Goal: Task Accomplishment & Management: Complete application form

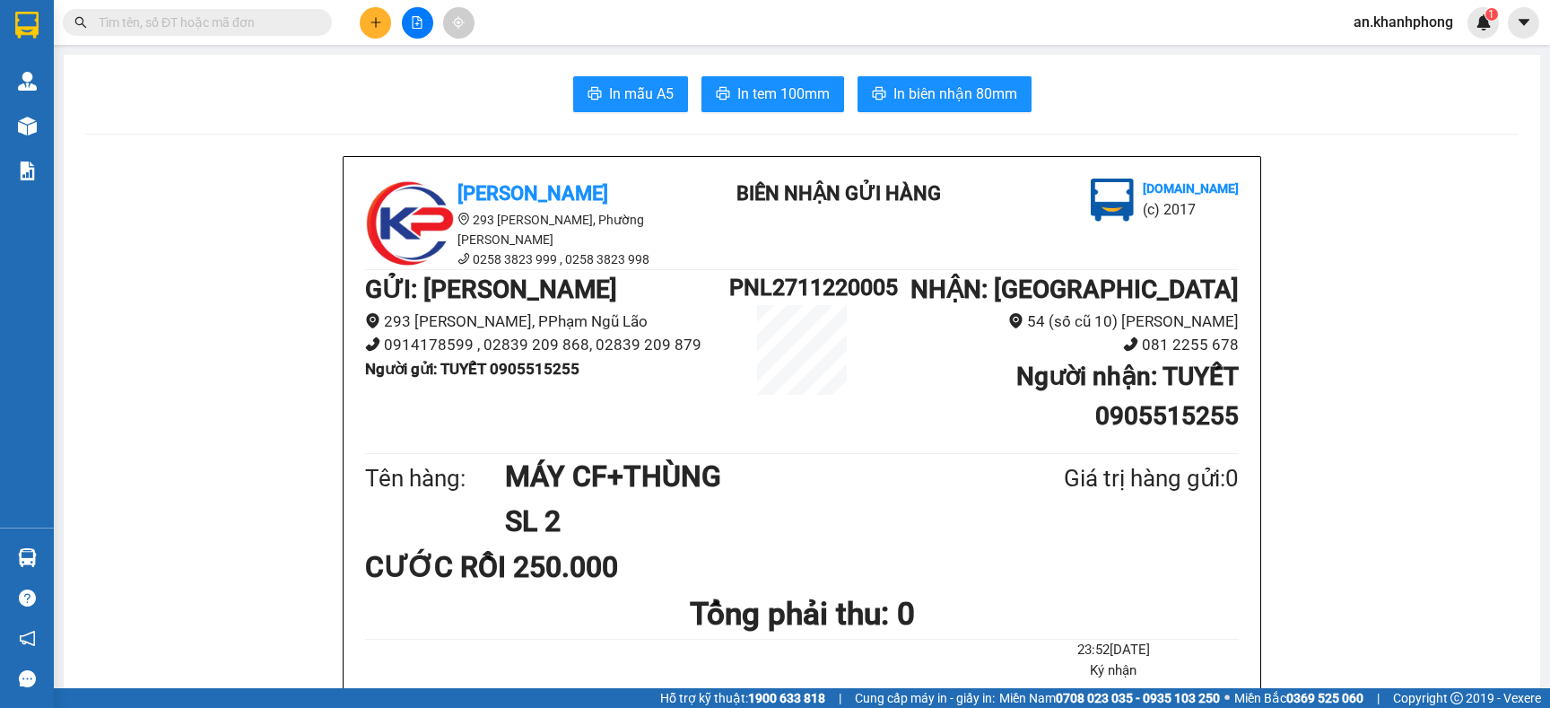
drag, startPoint x: 0, startPoint y: 0, endPoint x: 249, endPoint y: 22, distance: 249.6
click at [249, 22] on input "text" at bounding box center [205, 23] width 212 height 20
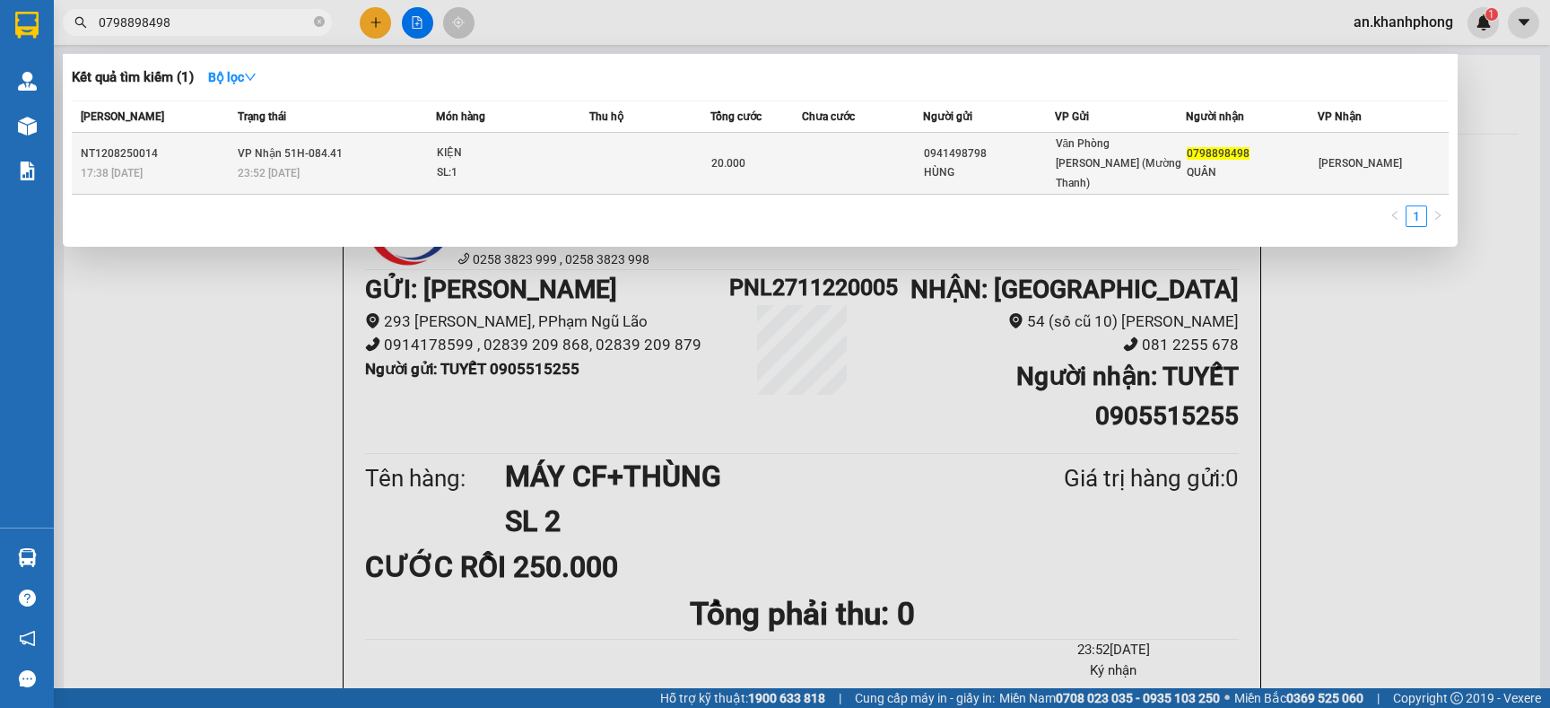
type input "0798898498"
click at [639, 153] on td at bounding box center [650, 164] width 121 height 62
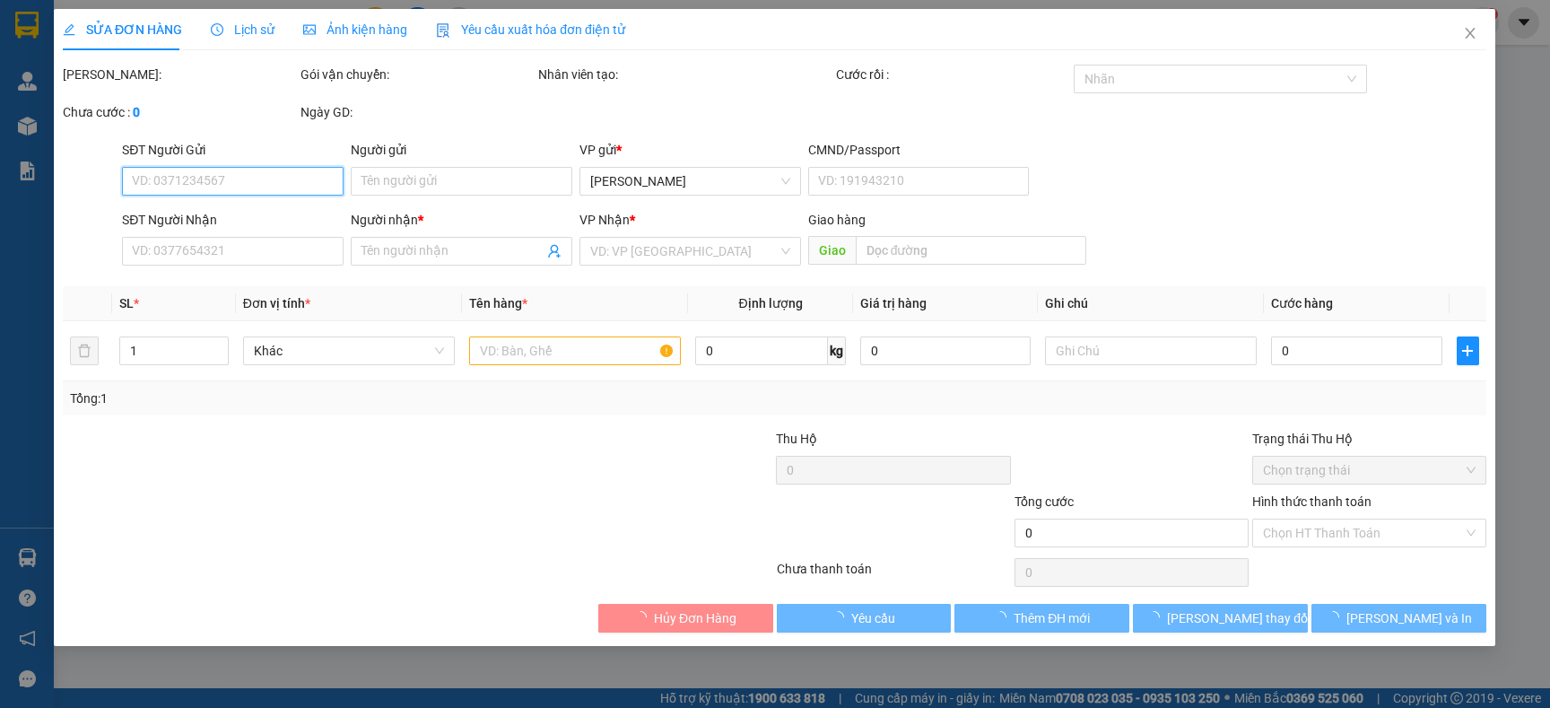
type input "0941498798"
type input "HÙNG"
type input "0798898498"
type input "QUÂN"
type input "20.000"
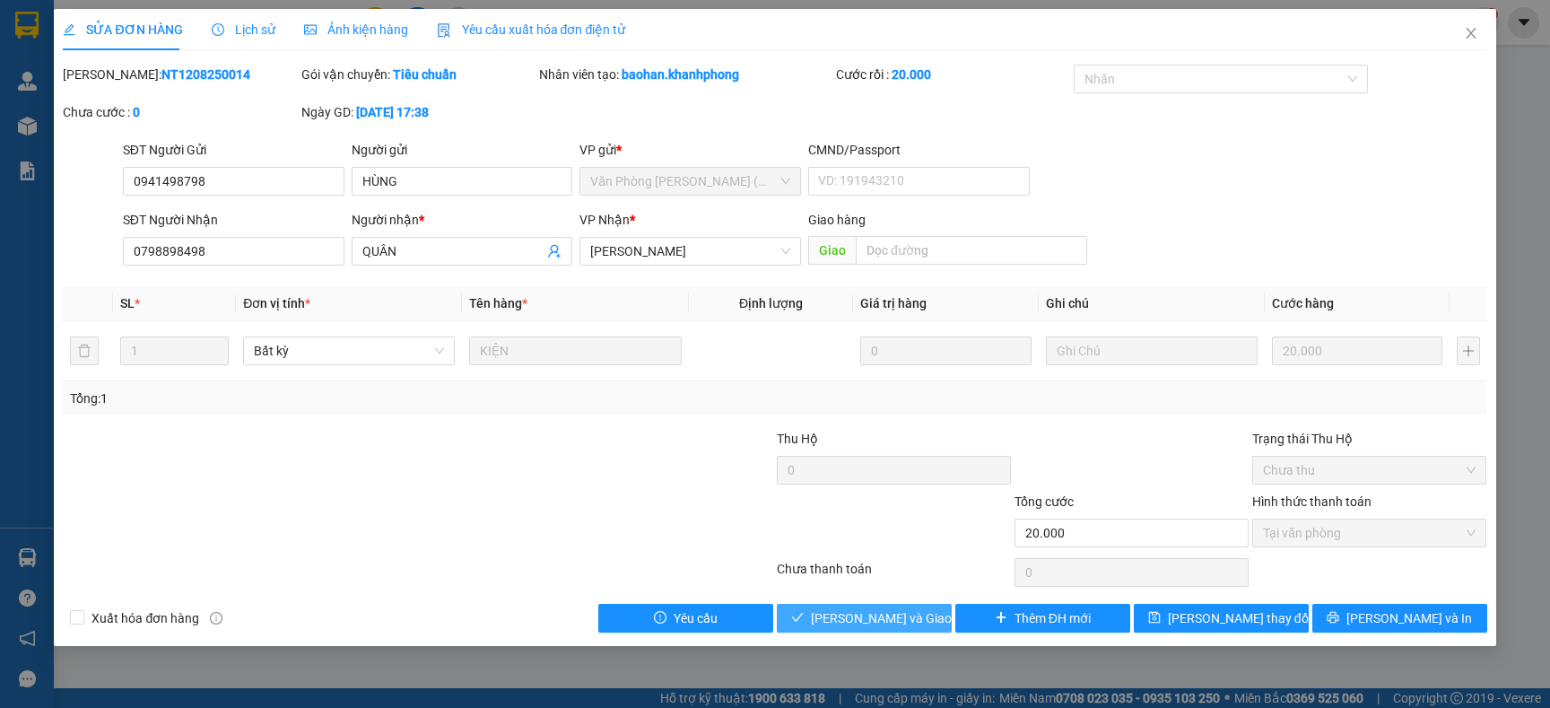
click at [887, 621] on span "[PERSON_NAME] và Giao hàng" at bounding box center [897, 618] width 172 height 20
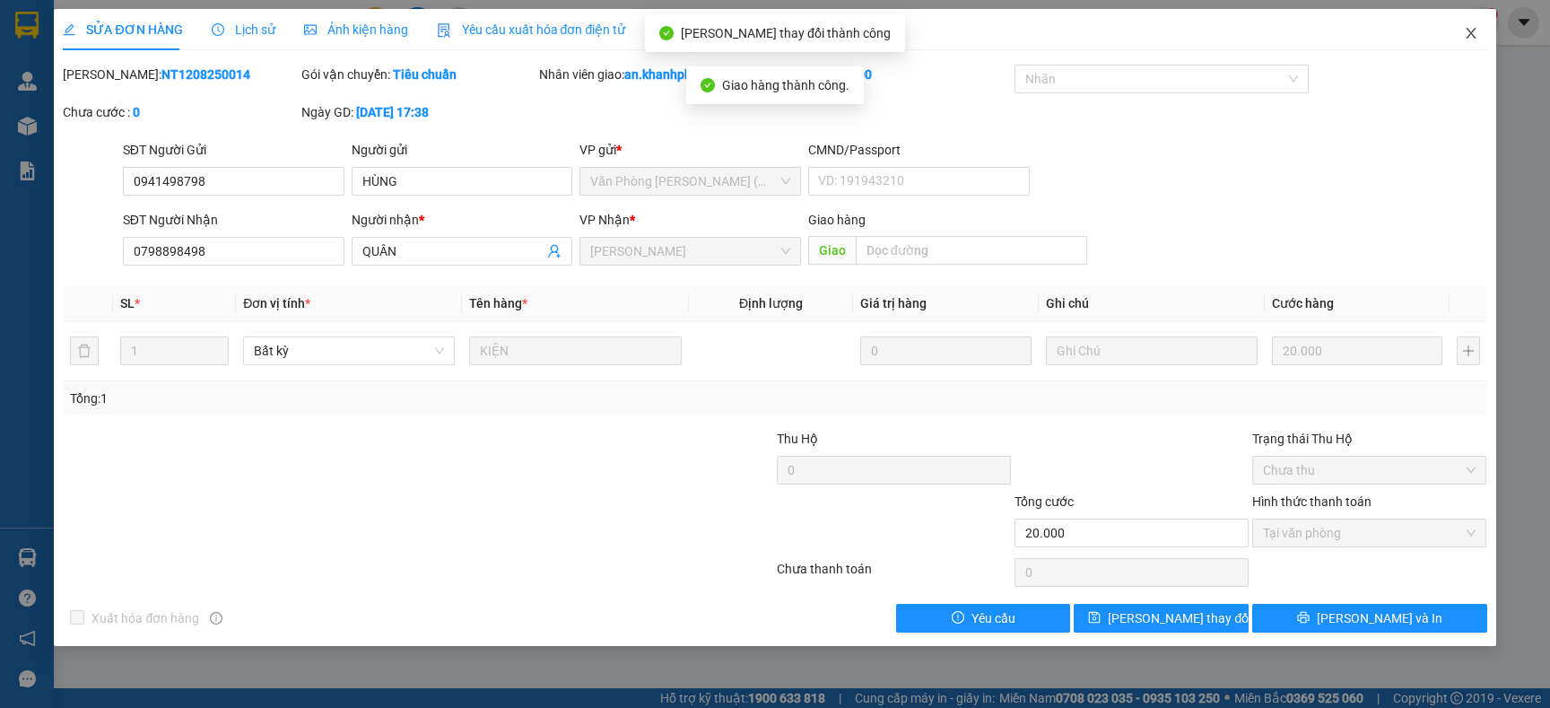
click at [1466, 33] on icon "close" at bounding box center [1471, 33] width 14 height 14
